Goal: Obtain resource: Obtain resource

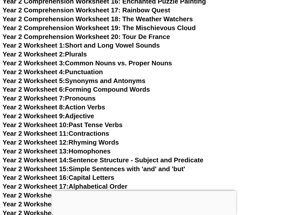
scroll to position [1352, 0]
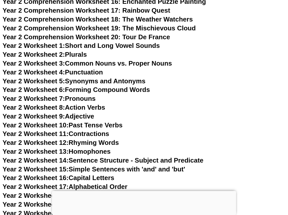
click at [82, 47] on link "Year 2 Worksheet 1: Short and Long Vowel Sounds" at bounding box center [81, 46] width 157 height 8
click at [80, 56] on link "Year 2 Worksheet 2: Plurals" at bounding box center [45, 55] width 84 height 8
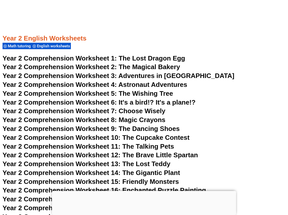
scroll to position [1166, 0]
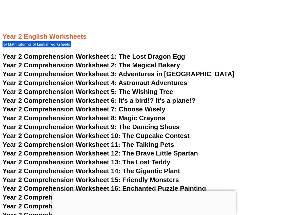
click at [122, 54] on span "The Lost Dragon Egg" at bounding box center [152, 57] width 67 height 8
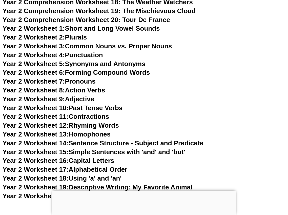
scroll to position [1372, 0]
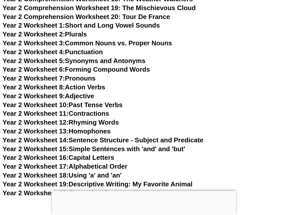
click at [127, 61] on link "Year 2 Worksheet 5: Synonyms and Antonyms" at bounding box center [74, 61] width 143 height 8
click at [96, 71] on link "Year 2 Worksheet 6: Forming Compound Words" at bounding box center [76, 69] width 147 height 8
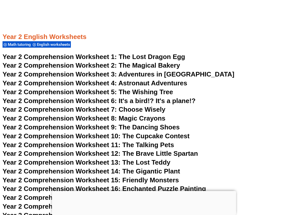
scroll to position [1170, 0]
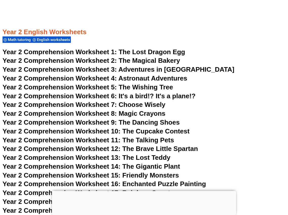
click at [161, 61] on span "The Magical Bakery" at bounding box center [149, 61] width 61 height 8
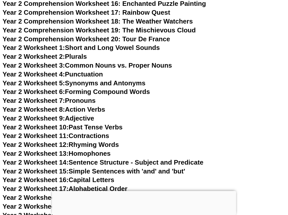
scroll to position [1361, 0]
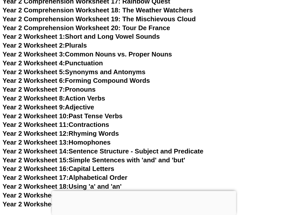
click at [101, 125] on link "Year 2 Worksheet 11: Contractions" at bounding box center [56, 125] width 106 height 8
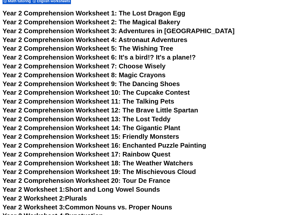
scroll to position [1205, 0]
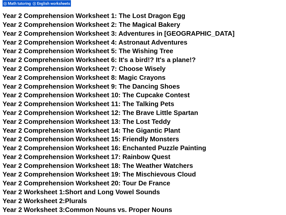
click at [169, 33] on span "Adventures in [GEOGRAPHIC_DATA]" at bounding box center [176, 34] width 116 height 8
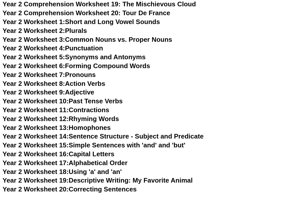
scroll to position [1376, 0]
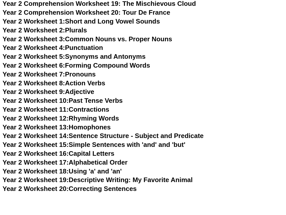
click at [106, 161] on link "Year 2 Worksheet 17: Alphabetical Order" at bounding box center [65, 162] width 125 height 8
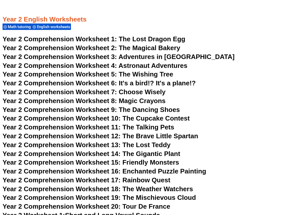
scroll to position [1194, 0]
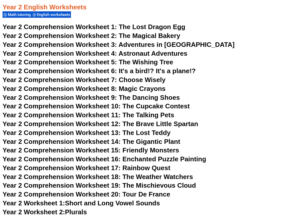
click at [169, 53] on span "Astronaut Adventures" at bounding box center [152, 54] width 69 height 8
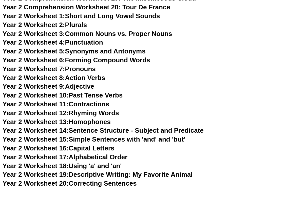
scroll to position [1382, 0]
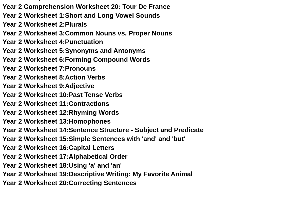
click at [100, 147] on link "Year 2 Worksheet 16: Capital Letters" at bounding box center [59, 148] width 112 height 8
click at [89, 165] on link "Year 2 Worksheet 18: Using 'a' and 'an'" at bounding box center [62, 165] width 119 height 8
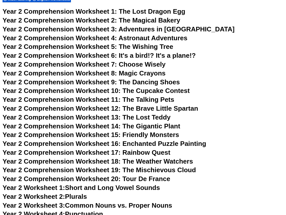
scroll to position [1209, 0]
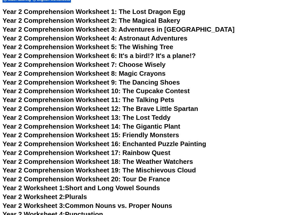
click at [151, 45] on span "The Wishing Tree" at bounding box center [146, 47] width 54 height 8
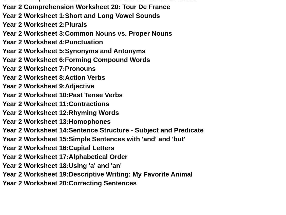
scroll to position [1373, 0]
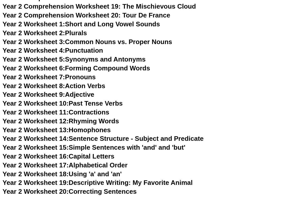
click at [91, 95] on link "Year 2 Worksheet 9: Adjective" at bounding box center [49, 95] width 92 height 8
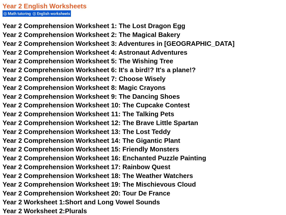
scroll to position [1205, 0]
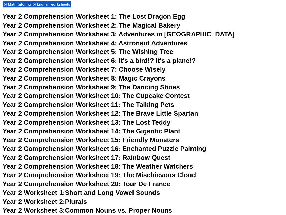
click at [159, 59] on span "Year 2 Comprehension Worksheet 6: It's a bird!? It's a plane!?" at bounding box center [99, 61] width 193 height 8
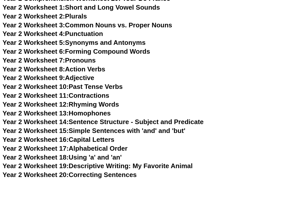
scroll to position [1388, 0]
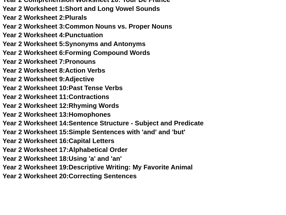
click at [87, 87] on link "Year 2 Worksheet 10: Past Tense Verbs" at bounding box center [63, 88] width 120 height 8
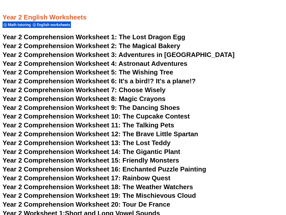
scroll to position [1192, 0]
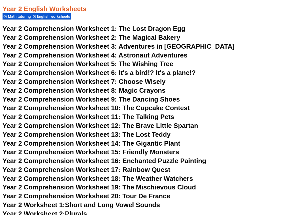
click at [145, 82] on span "Choose Wisely" at bounding box center [142, 82] width 47 height 8
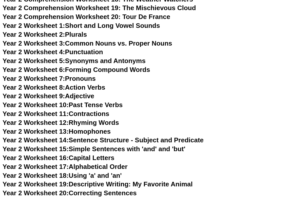
scroll to position [1372, 0]
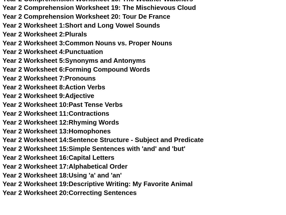
click at [123, 191] on link "Year 2 Worksheet 20: Correcting Sentences" at bounding box center [70, 193] width 134 height 8
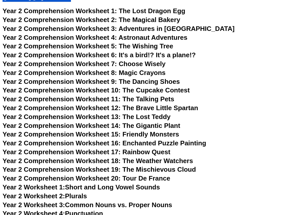
scroll to position [1209, 0]
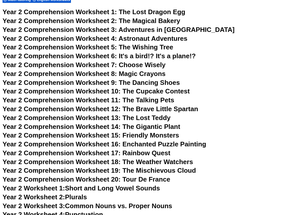
click at [151, 73] on span "Year 2 Comprehension Worksheet 8: Magic Crayons" at bounding box center [84, 74] width 163 height 8
